Goal: Navigation & Orientation: Find specific page/section

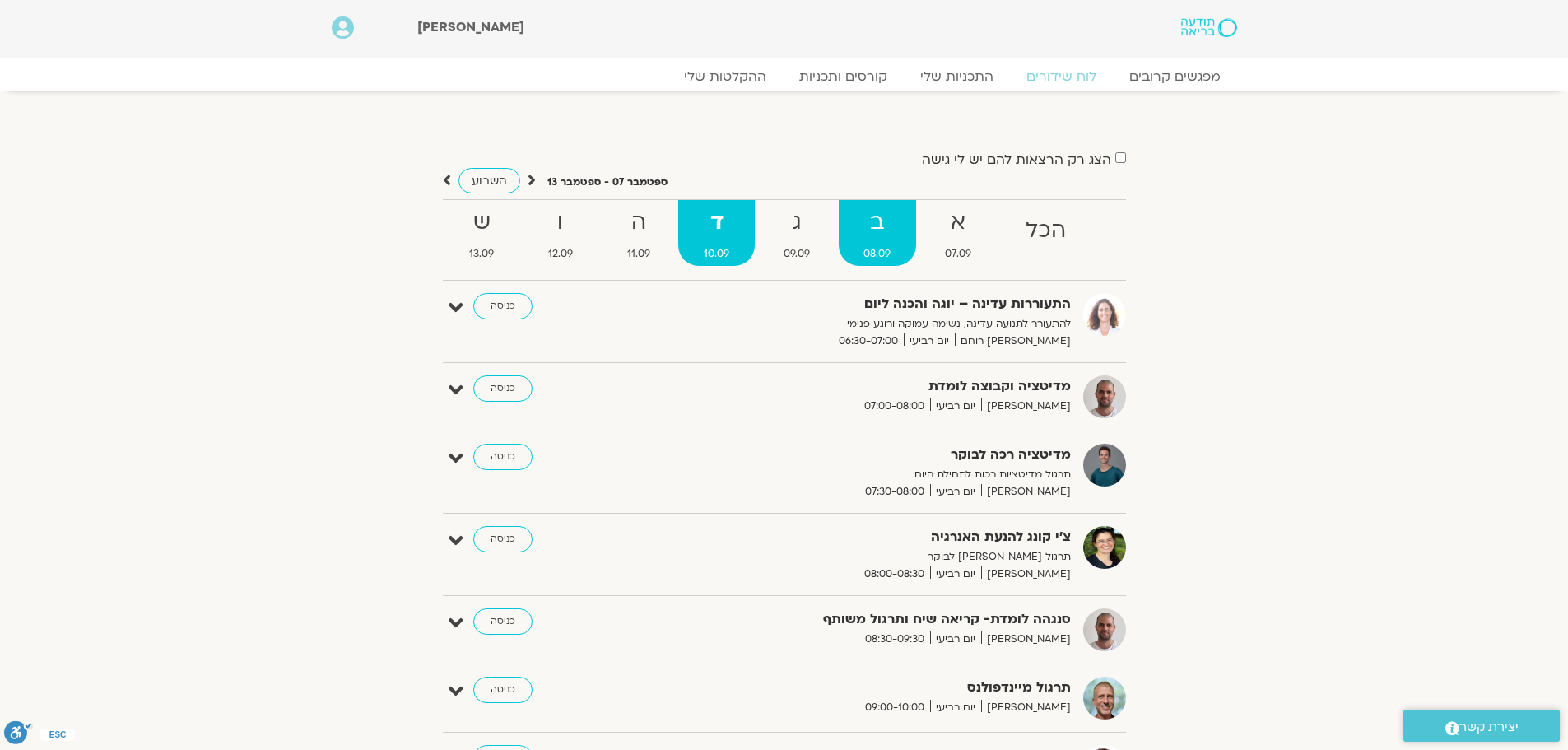
click at [854, 238] on strong "ב" at bounding box center [878, 223] width 78 height 37
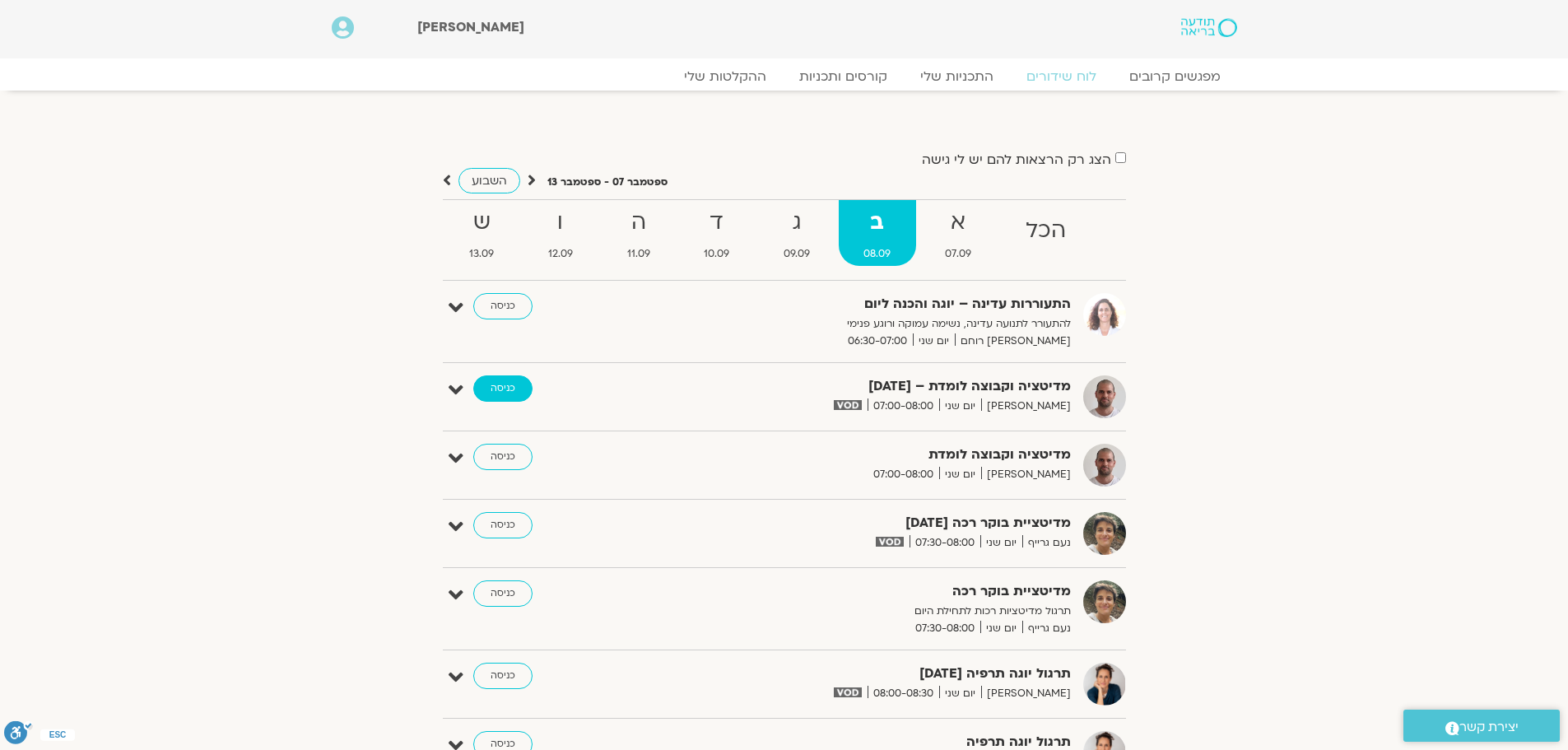
click at [511, 383] on link "כניסה" at bounding box center [503, 388] width 59 height 26
